Goal: Find contact information: Find contact information

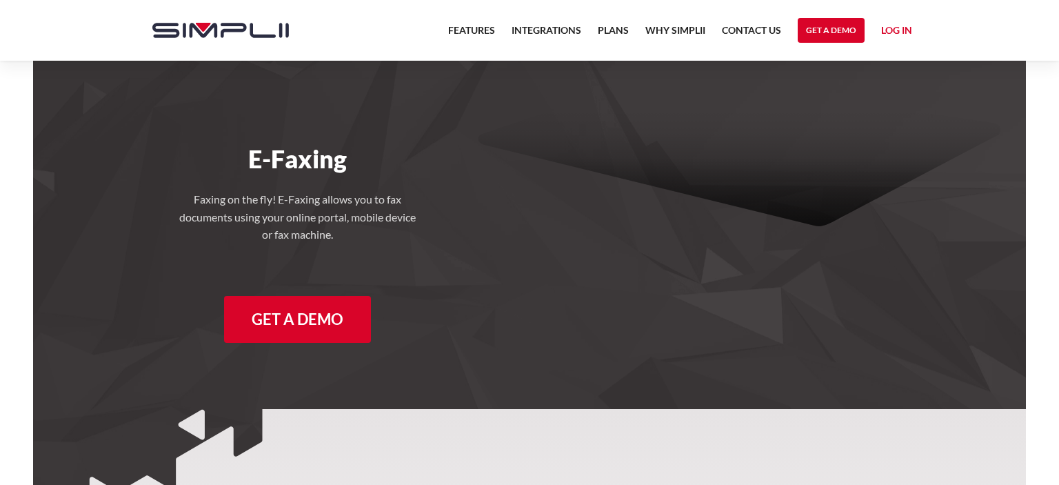
click at [897, 31] on link "Log in" at bounding box center [897, 32] width 31 height 21
click at [759, 30] on link "Contact US" at bounding box center [751, 33] width 59 height 23
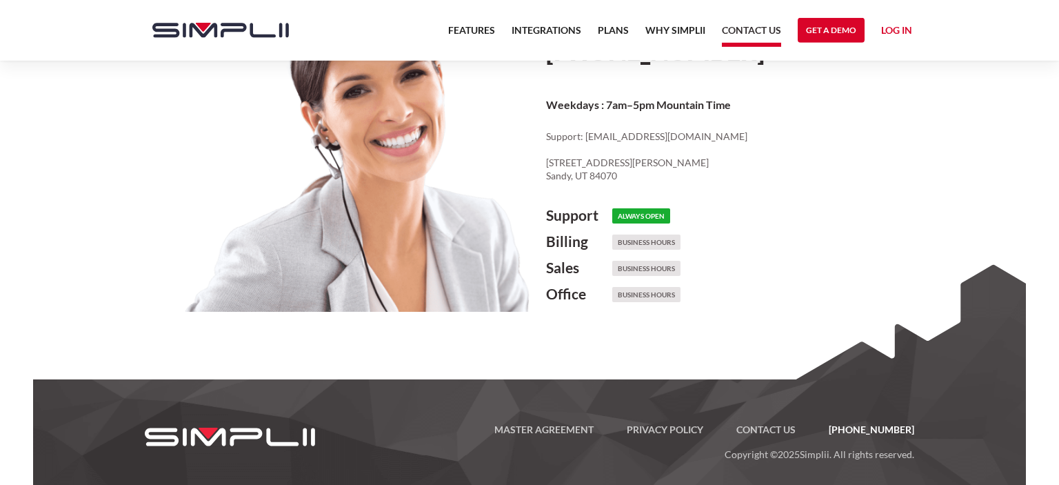
scroll to position [786, 0]
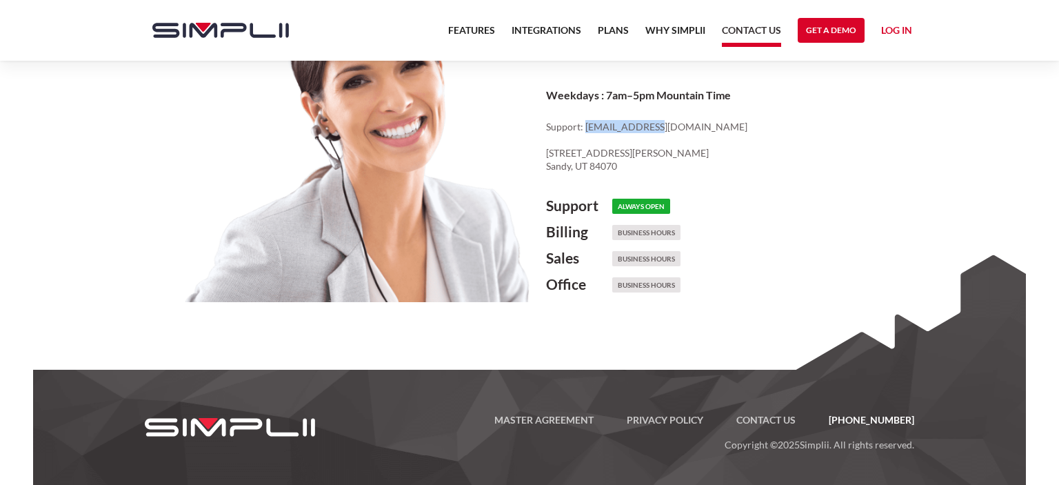
drag, startPoint x: 647, startPoint y: 124, endPoint x: 584, endPoint y: 128, distance: 62.9
click at [584, 128] on p "Support: cs@simplii.net ‍ 8619 South Sandy Parkway, Suite 112 Sandy, UT 84070" at bounding box center [733, 146] width 375 height 53
copy p "cs@simplii.net"
